Goal: Find specific page/section: Find specific page/section

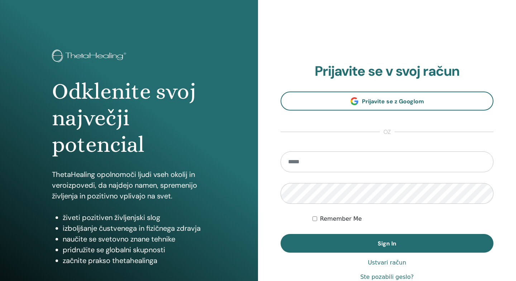
click at [301, 175] on form "Remember Me Sign In" at bounding box center [387, 201] width 213 height 101
click at [305, 165] on input "email" at bounding box center [387, 161] width 213 height 21
type input "**********"
click at [281, 234] on button "Sign In" at bounding box center [387, 243] width 213 height 19
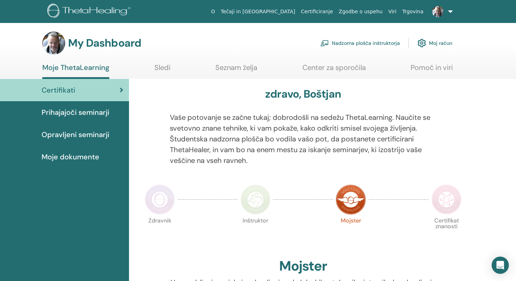
click at [371, 45] on link "Nadzorna plošča inštruktorja" at bounding box center [361, 43] width 80 height 16
click at [366, 44] on link "Nadzorna plošča inštruktorja" at bounding box center [361, 43] width 80 height 16
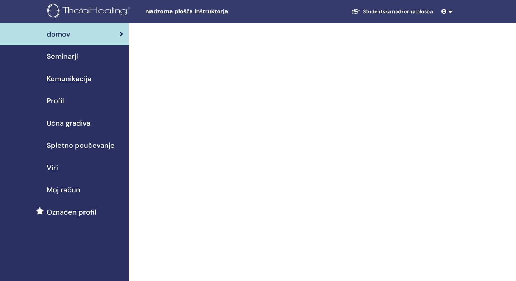
click at [387, 9] on link "Študentska nadzorna plošča" at bounding box center [392, 11] width 93 height 13
click at [401, 13] on link "Študentska nadzorna plošča" at bounding box center [392, 11] width 93 height 13
